Goal: Task Accomplishment & Management: Use online tool/utility

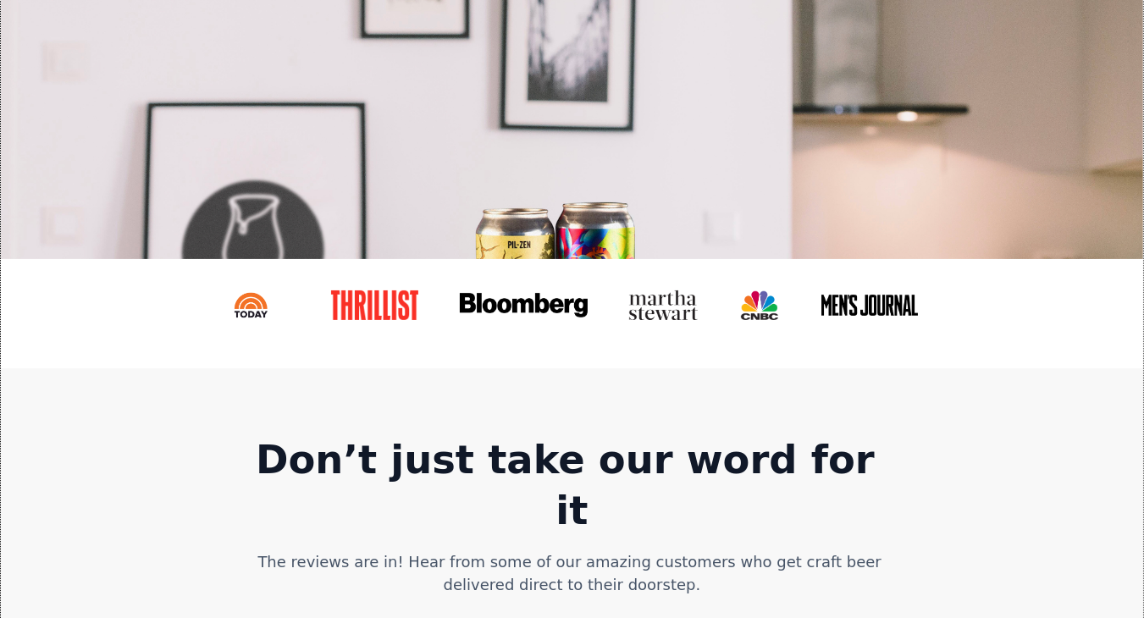
scroll to position [415, 0]
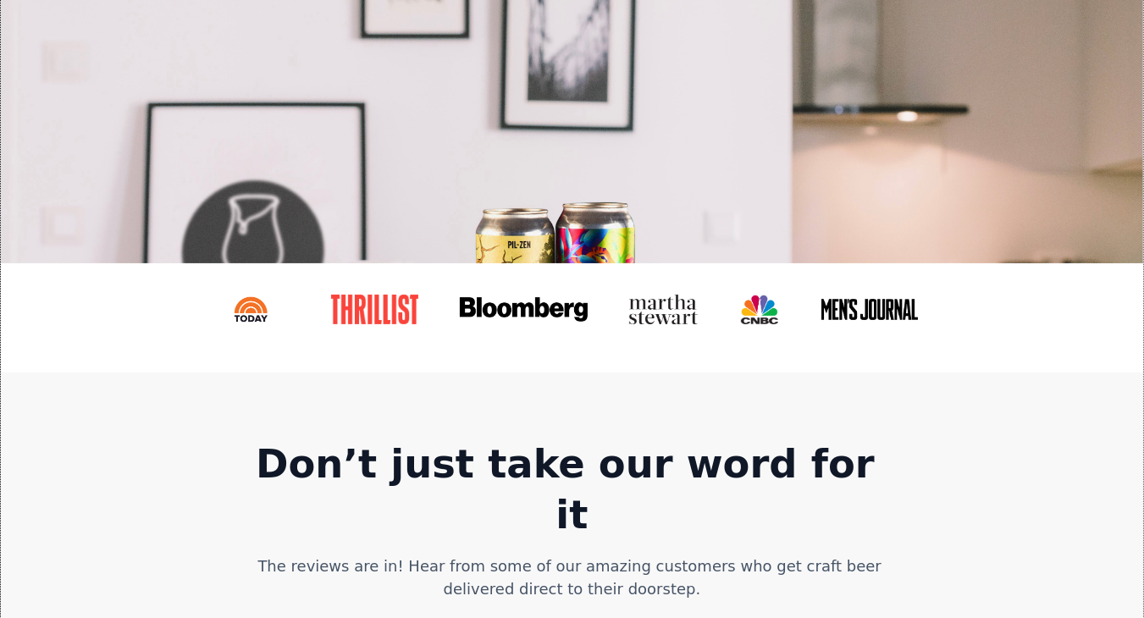
click at [405, 332] on link at bounding box center [382, 309] width 130 height 57
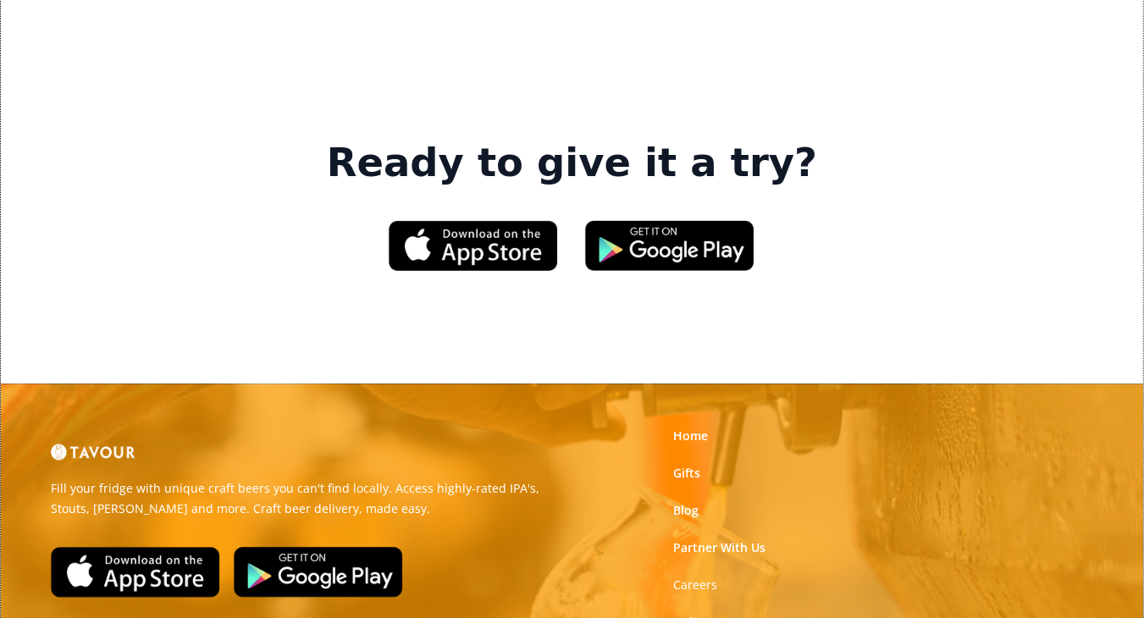
scroll to position [2483, 0]
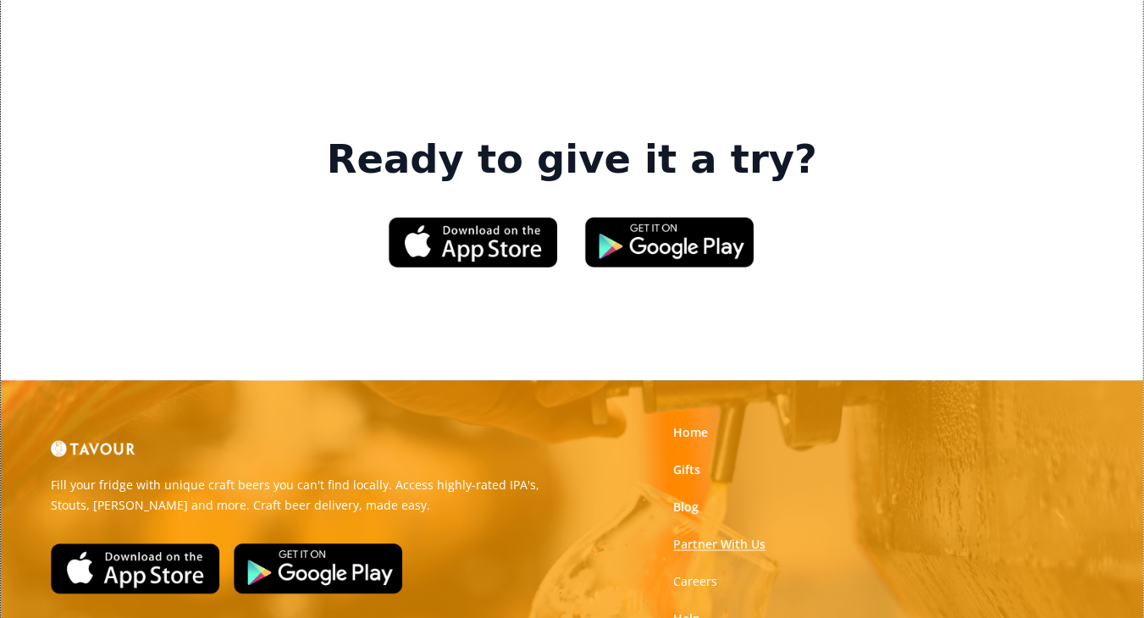
click at [682, 537] on link "Partner With Us" at bounding box center [720, 545] width 92 height 17
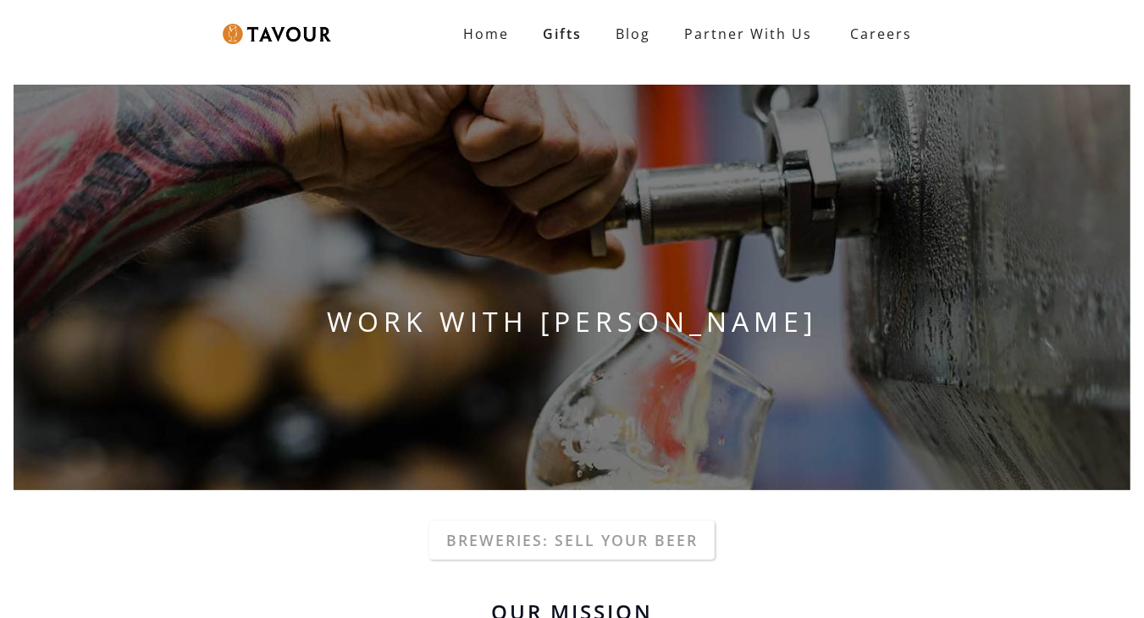
click at [682, 310] on h1 "WORK WITH TAVOUR" at bounding box center [572, 321] width 1117 height 41
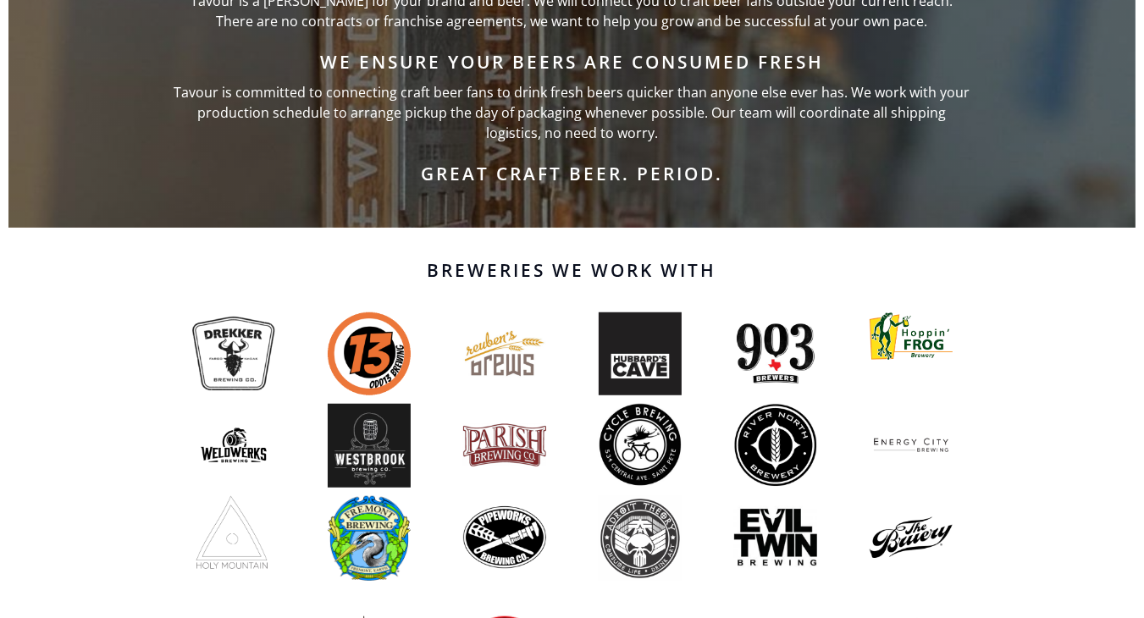
scroll to position [860, 0]
